Goal: Information Seeking & Learning: Learn about a topic

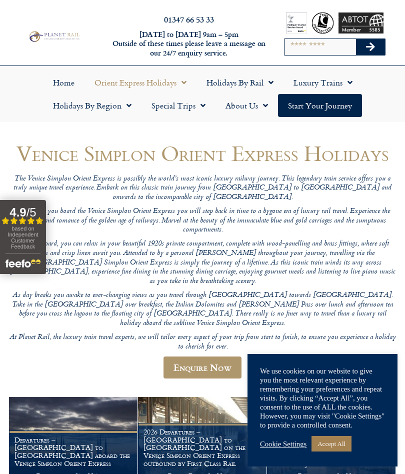
click at [328, 446] on link "Accept All" at bounding box center [332, 444] width 40 height 16
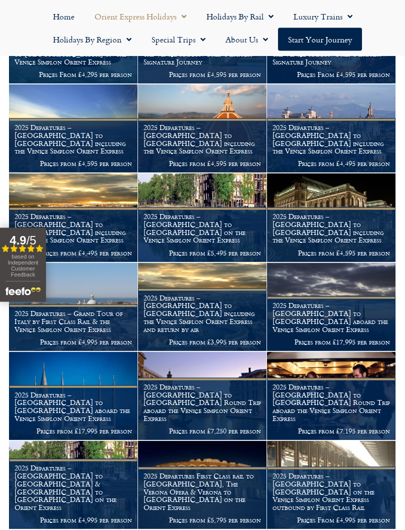
scroll to position [491, 0]
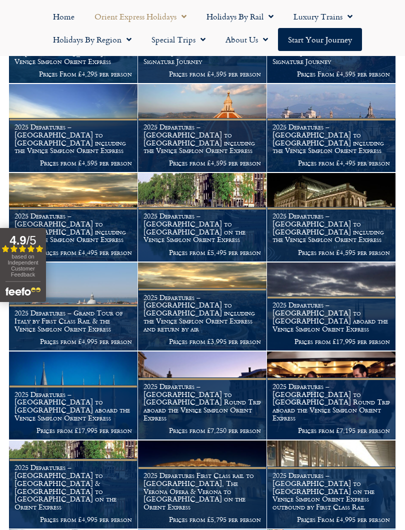
click at [47, 391] on h1 "2025 Departures – [GEOGRAPHIC_DATA] to [GEOGRAPHIC_DATA] aboard the Venice Simp…" at bounding box center [74, 407] width 118 height 32
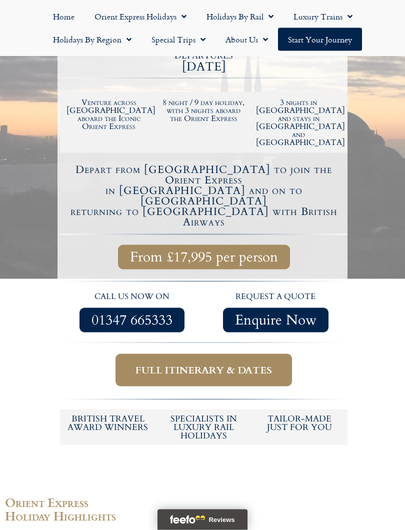
scroll to position [271, 0]
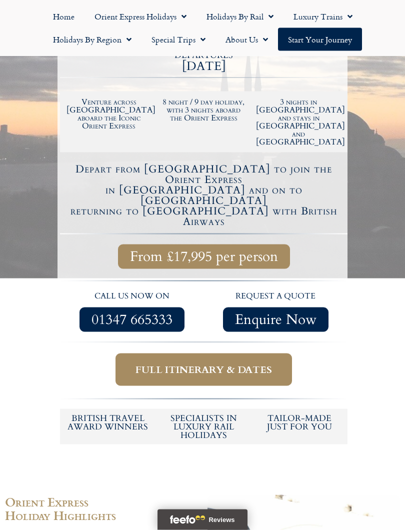
click at [154, 217] on span "Full itinerary & dates" at bounding box center [204, 370] width 137 height 13
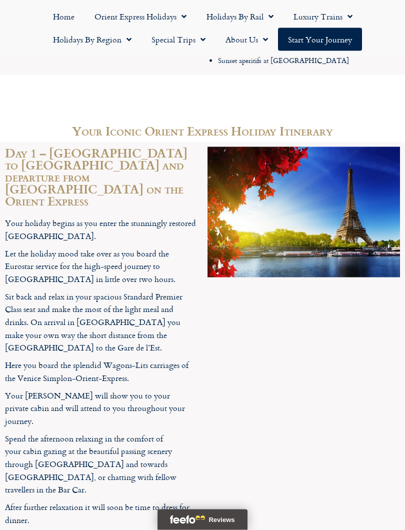
scroll to position [2364, 0]
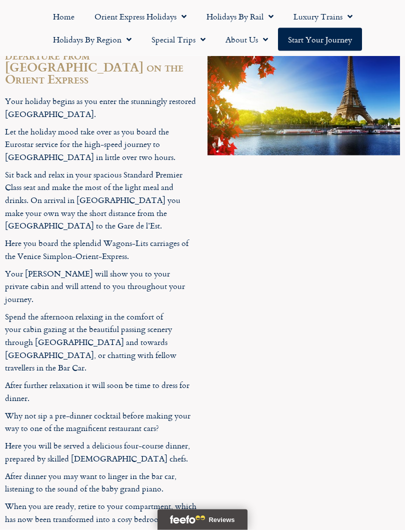
scroll to position [2484, 0]
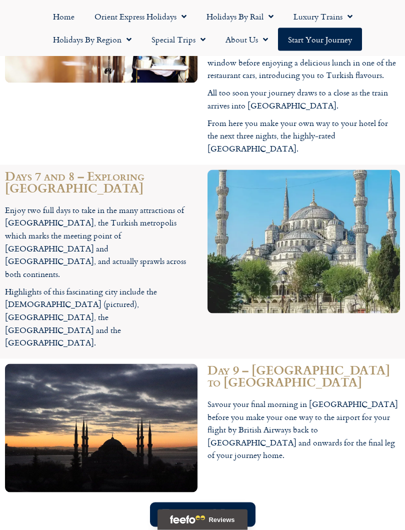
scroll to position [4144, 0]
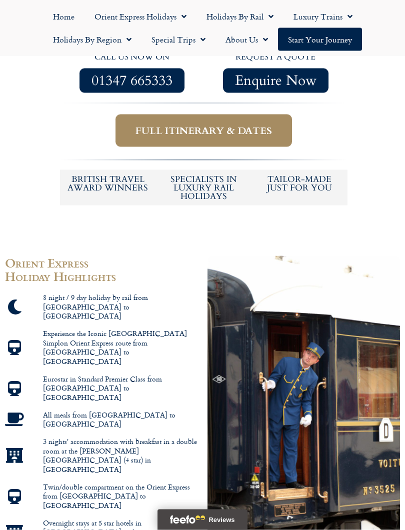
scroll to position [511, 0]
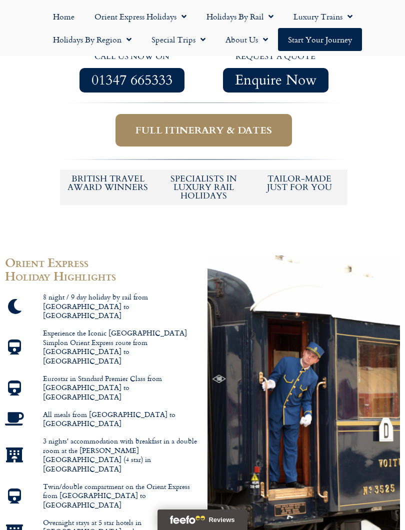
click at [136, 217] on div "Orient Express Holiday Highlights 8 night / 9 day holiday by rail from London t…" at bounding box center [101, 437] width 203 height 373
click at [133, 217] on div "Orient Express Holiday Highlights 8 night / 9 day holiday by rail from London t…" at bounding box center [101, 437] width 203 height 373
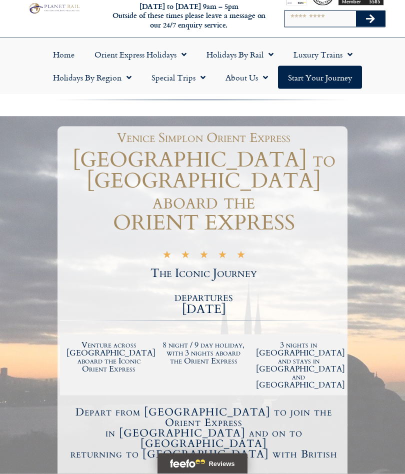
scroll to position [0, 0]
